Goal: Information Seeking & Learning: Find contact information

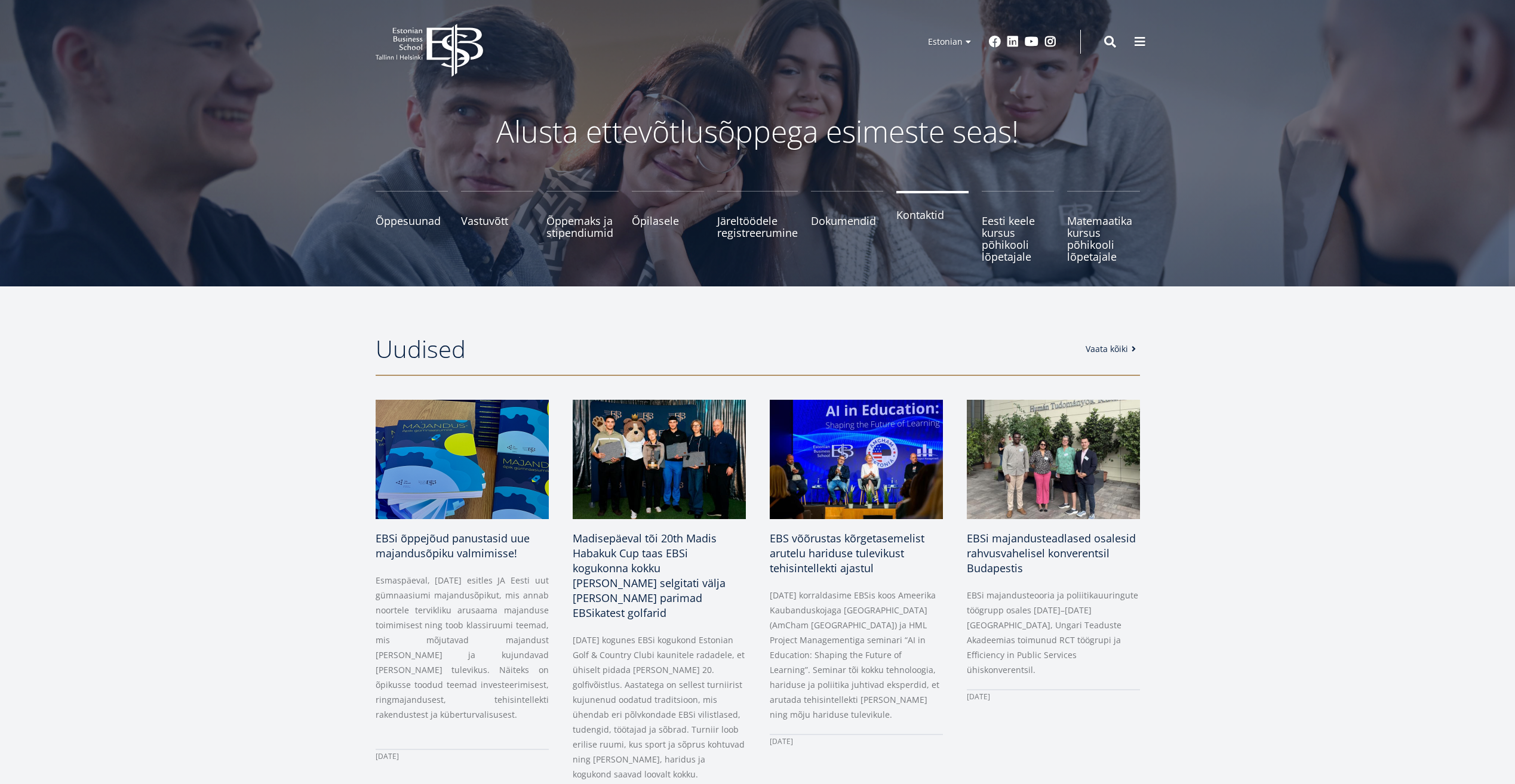
click at [935, 216] on span "Kontaktid" at bounding box center [931, 215] width 72 height 12
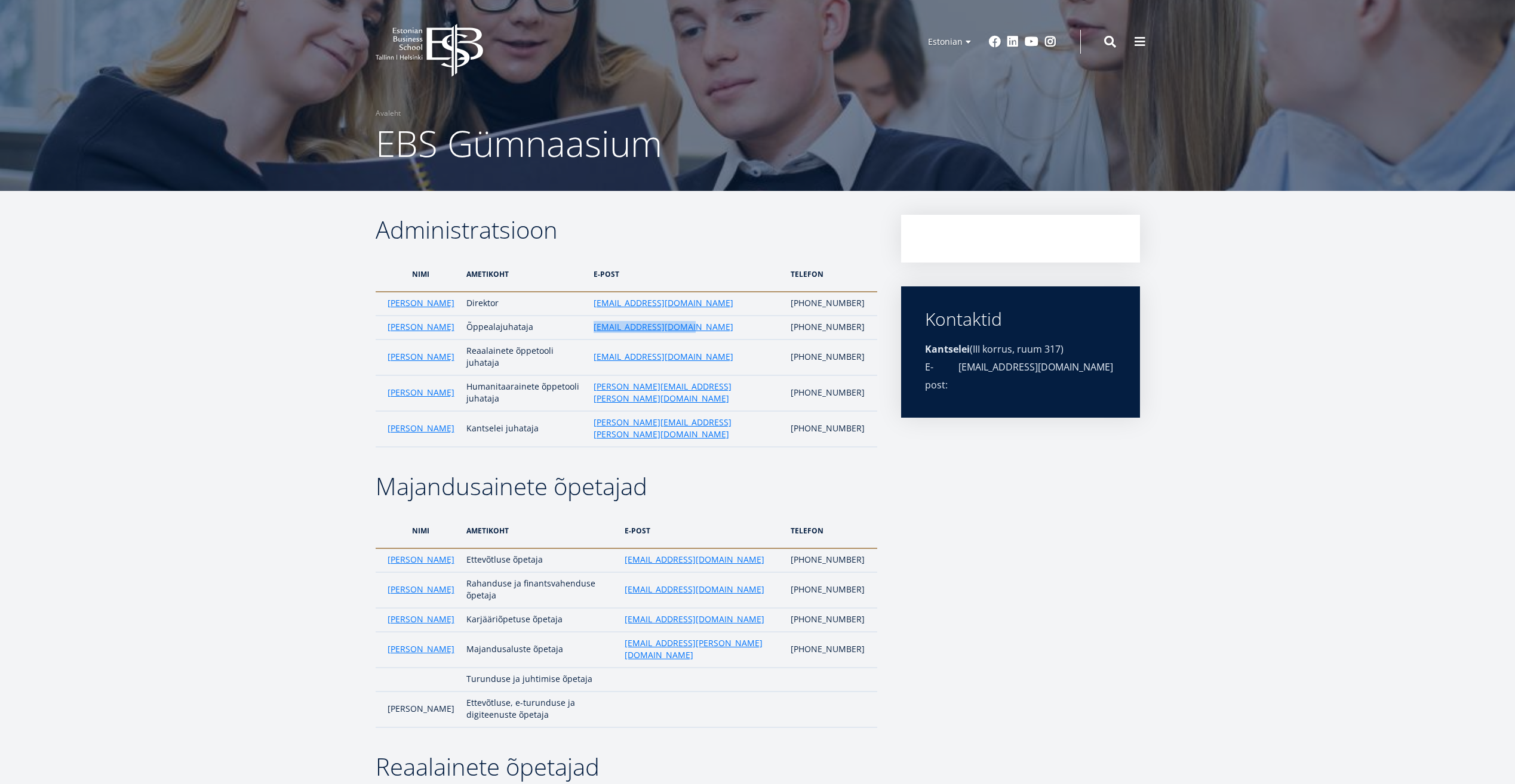
drag, startPoint x: 652, startPoint y: 330, endPoint x: 751, endPoint y: 328, distance: 99.0
click at [751, 328] on tr "[PERSON_NAME] Õppealajuhataja [EMAIL_ADDRESS][DOMAIN_NAME] [PHONE_NUMBER]" at bounding box center [626, 327] width 501 height 24
drag, startPoint x: 751, startPoint y: 328, endPoint x: 732, endPoint y: 323, distance: 19.6
copy tr "Õppealajuhataja kaire.kivistik@ebs.ee"
